Goal: Transaction & Acquisition: Book appointment/travel/reservation

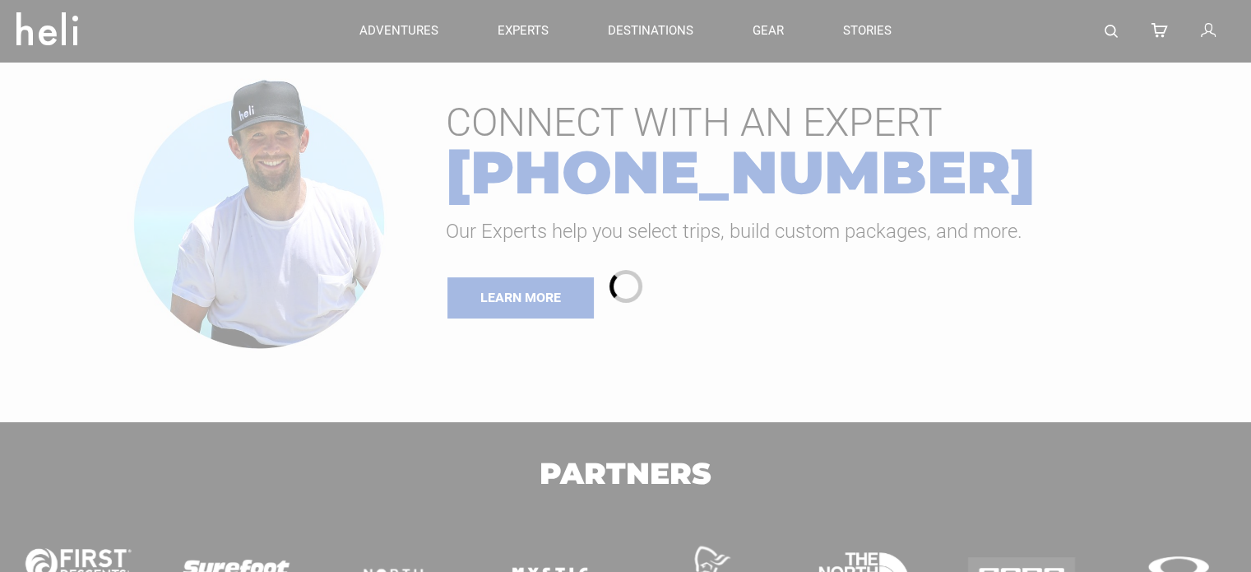
type input "Cat Skiing"
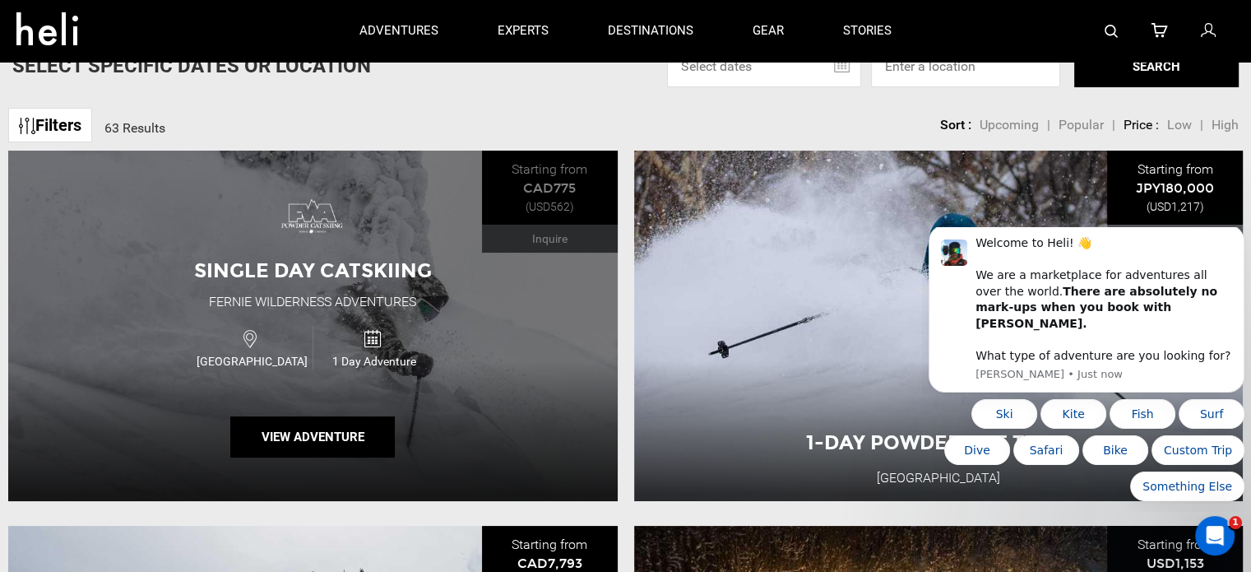
scroll to position [247, 0]
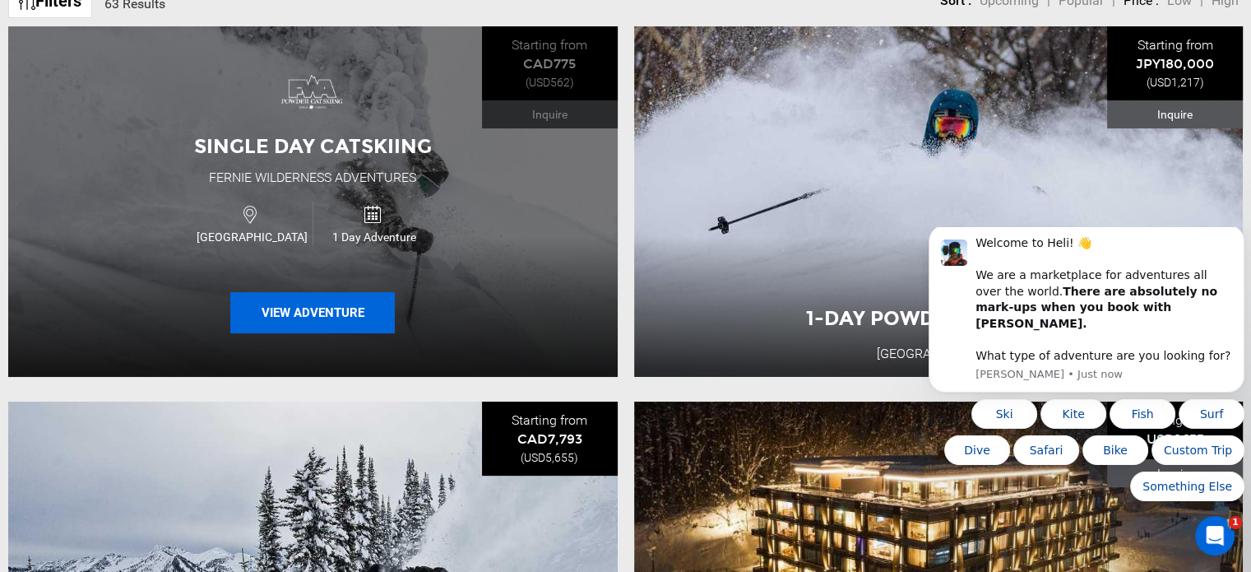
click at [290, 317] on button "View Adventure" at bounding box center [312, 312] width 165 height 41
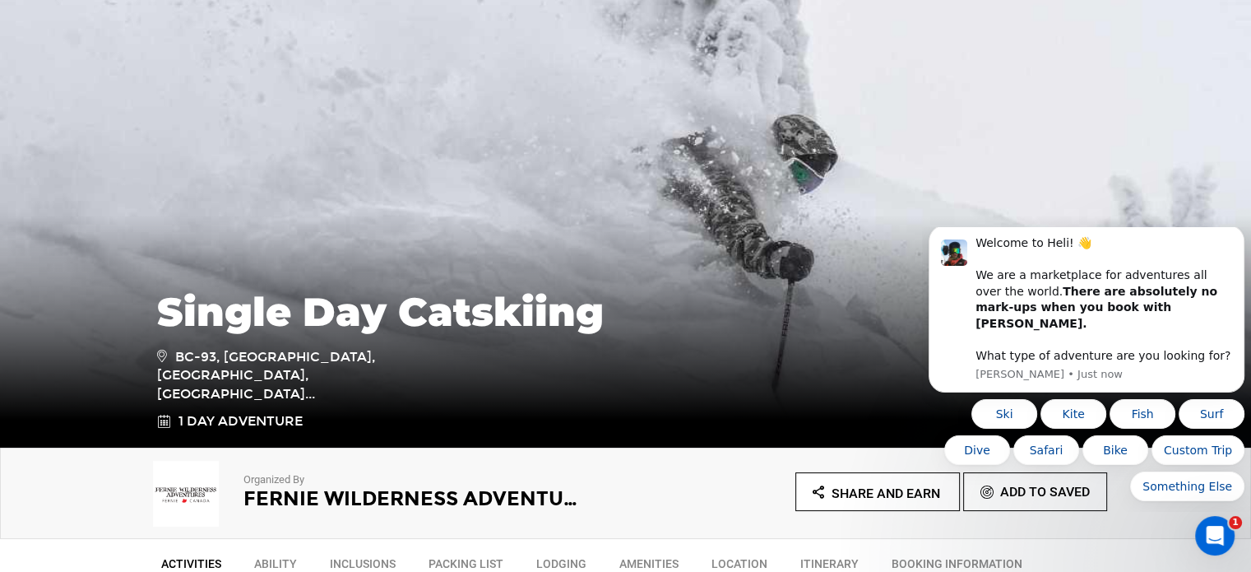
scroll to position [329, 0]
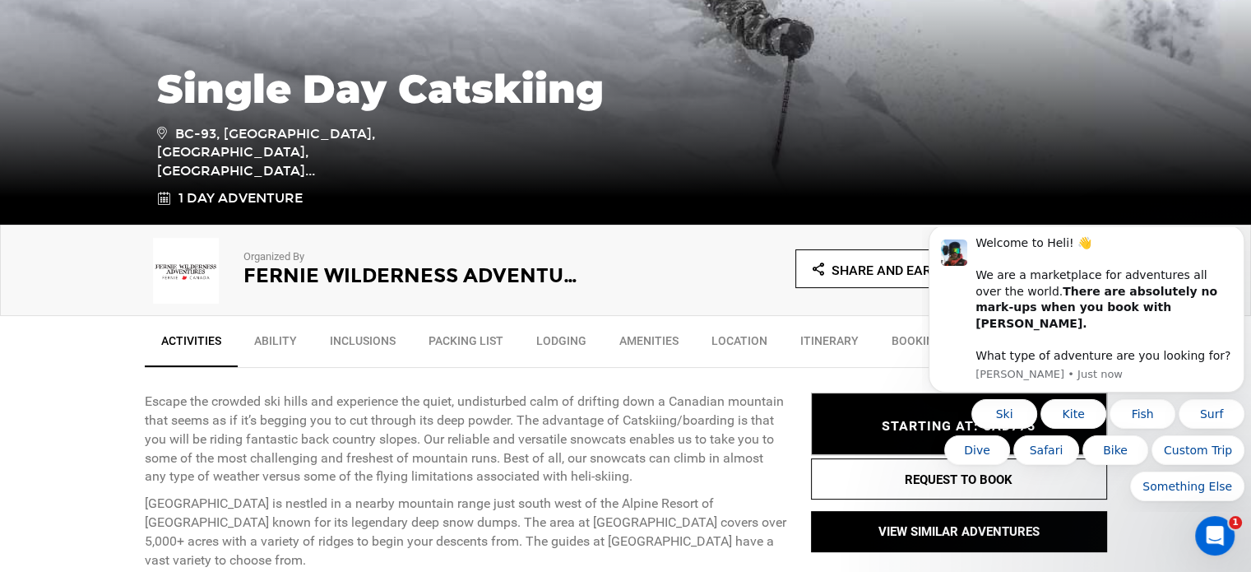
type input "Cat Skiing"
